Goal: Communication & Community: Answer question/provide support

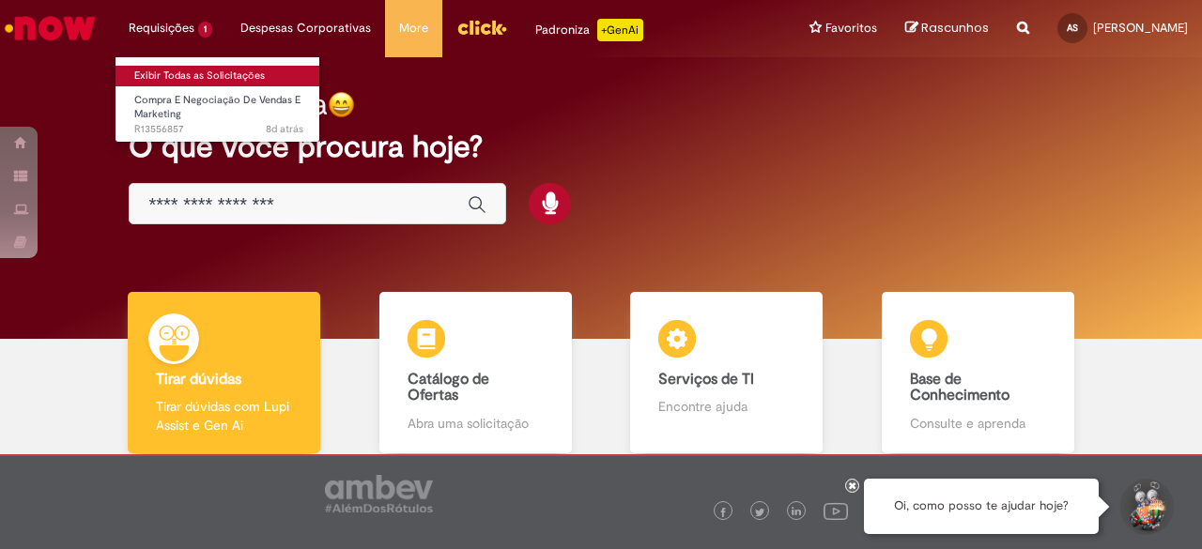
click at [159, 73] on link "Exibir Todas as Solicitações" at bounding box center [219, 76] width 207 height 21
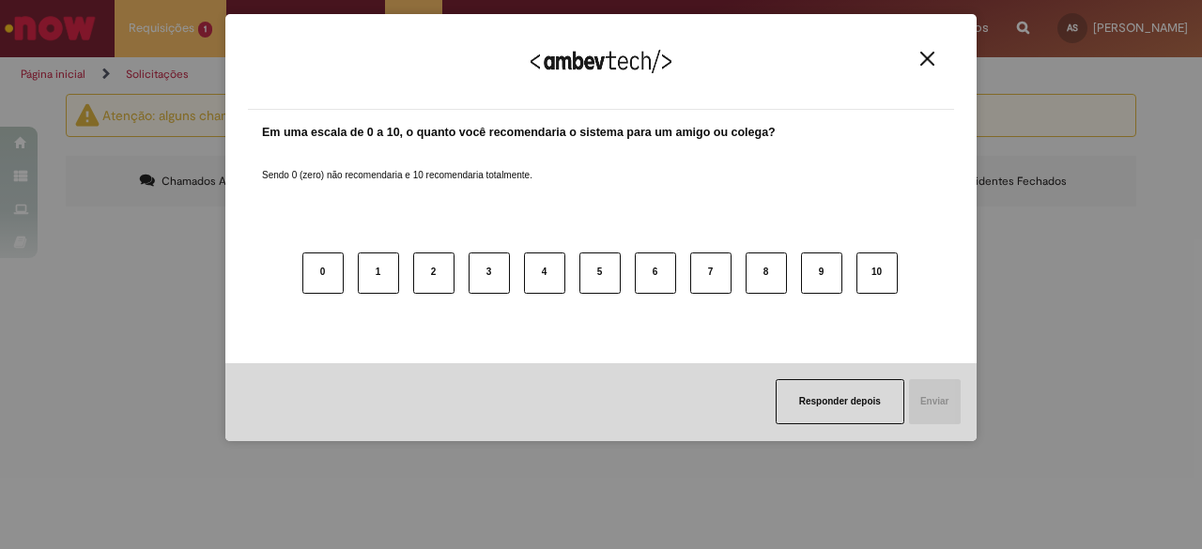
click at [934, 58] on img "Close" at bounding box center [927, 59] width 14 height 14
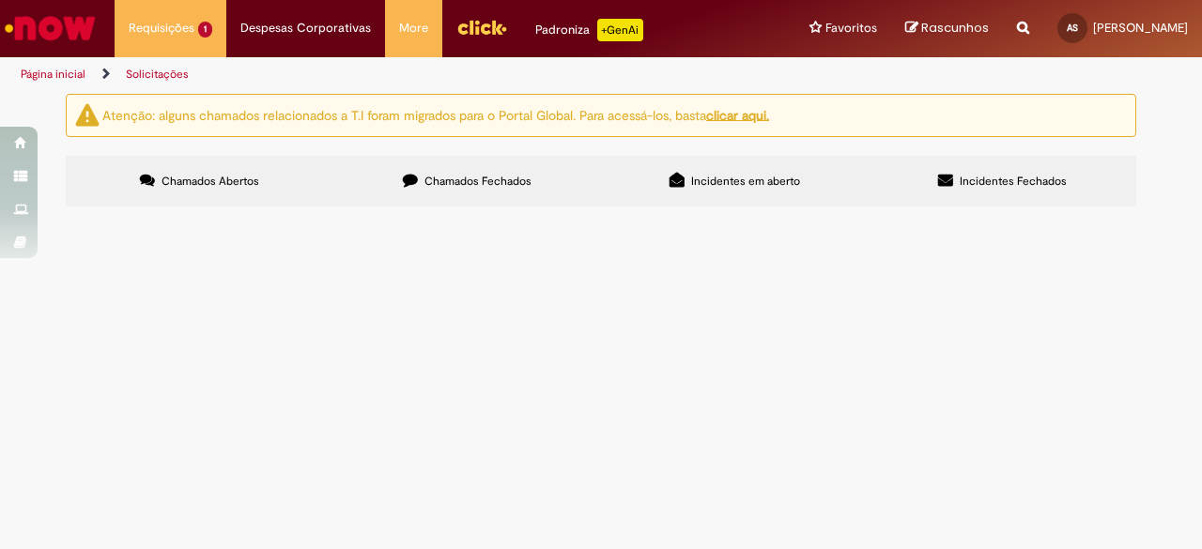
click at [0, 0] on span "Ola, [PERSON_NAME] um chamado para negociação de Sleeves R13460606 há cerca e 2…" at bounding box center [0, 0] width 0 height 0
click at [244, 339] on main "Solicitações Atenção: alguns chamados relacionados a T.I foram migrados para o …" at bounding box center [601, 321] width 1202 height 456
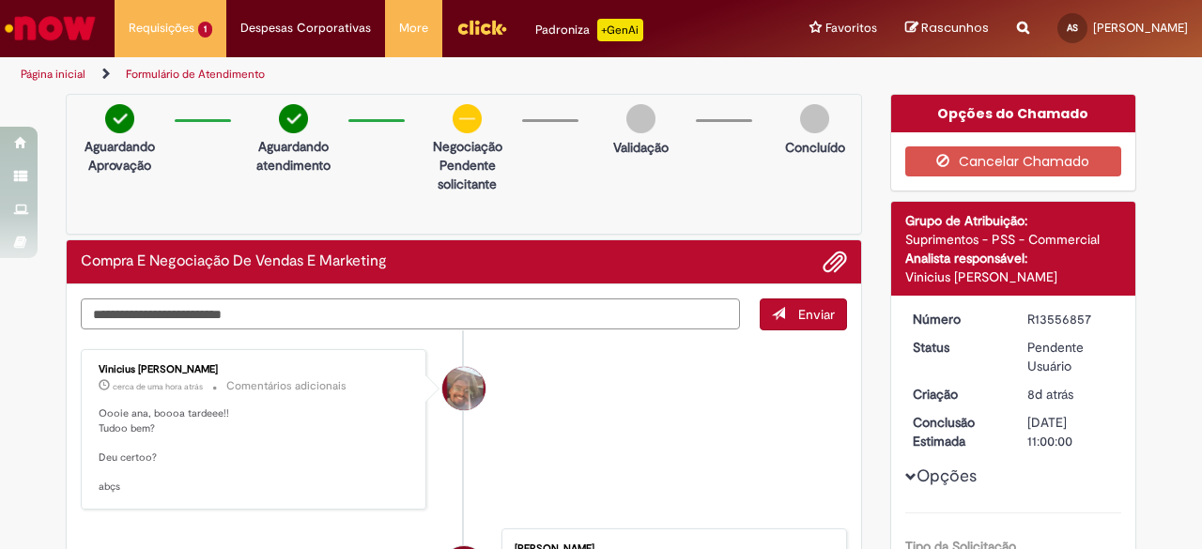
click at [473, 303] on textarea "Digite sua mensagem aqui..." at bounding box center [410, 314] width 659 height 31
type textarea "*"
type textarea "**********"
click at [838, 317] on button "Enviar" at bounding box center [803, 315] width 87 height 32
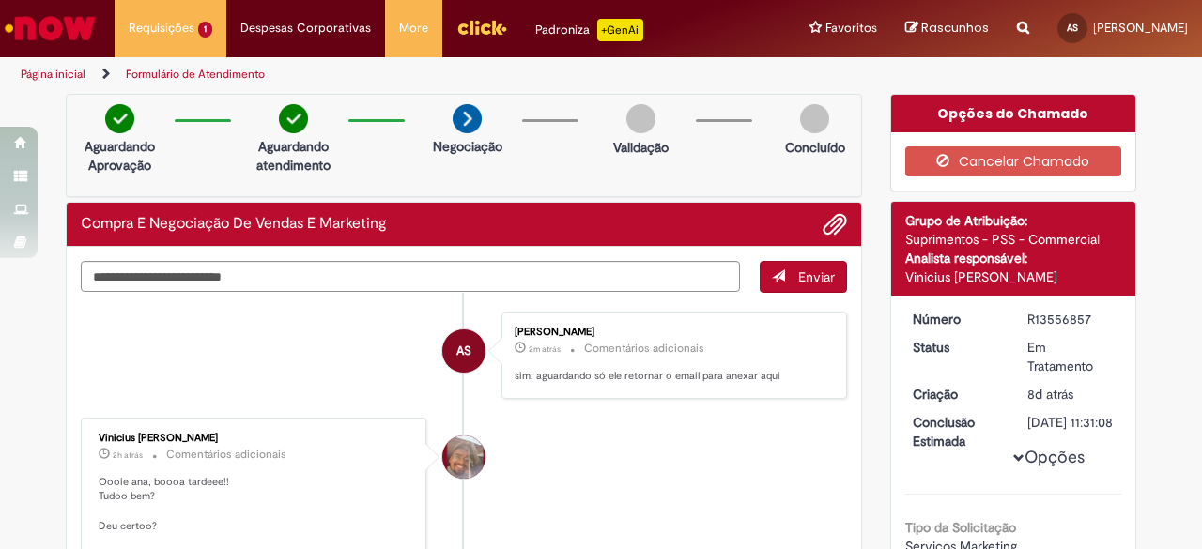
click at [66, 65] on li "Página inicial" at bounding box center [65, 74] width 103 height 35
click at [62, 70] on link "Página inicial" at bounding box center [53, 74] width 65 height 15
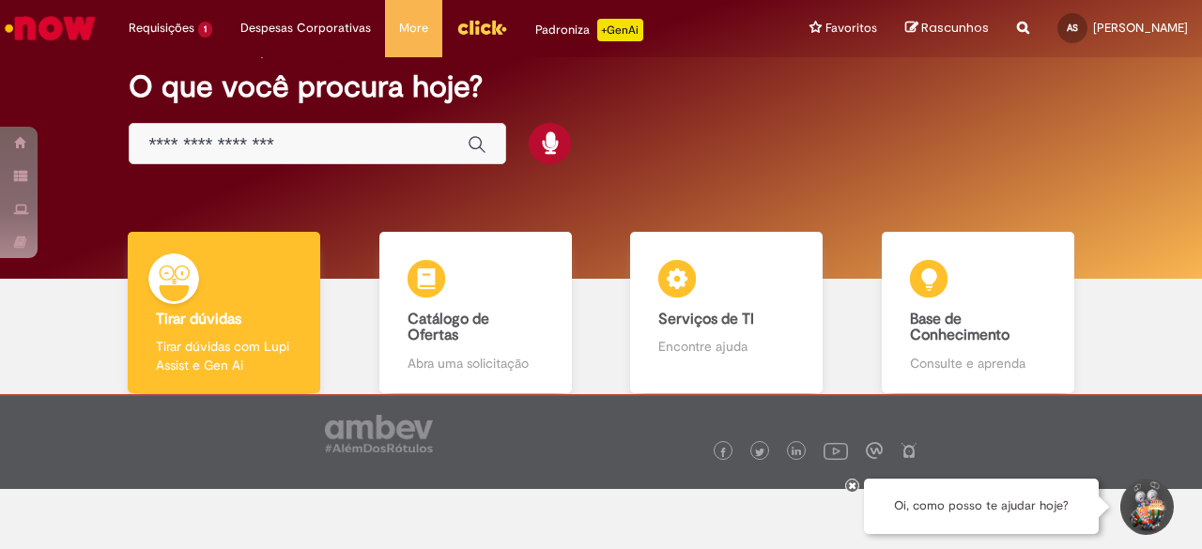
scroll to position [105, 0]
